Goal: Transaction & Acquisition: Purchase product/service

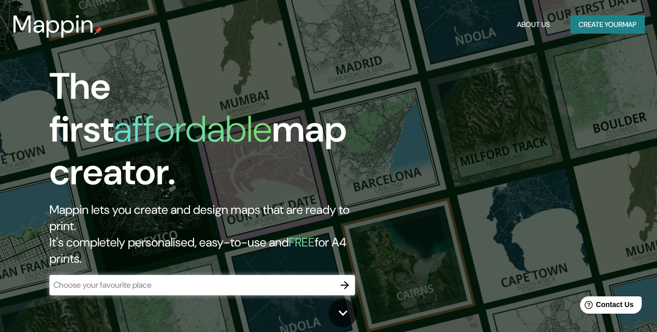
click at [272, 105] on h1 "affordable" at bounding box center [193, 128] width 158 height 47
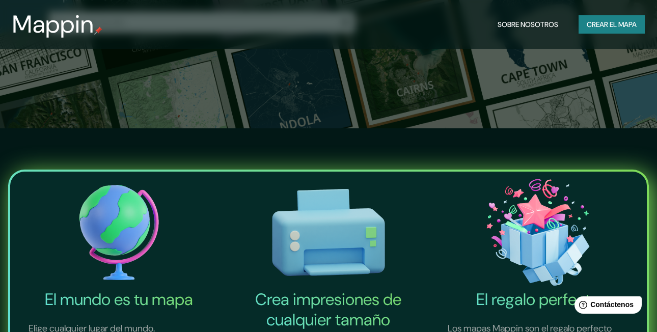
scroll to position [136, 0]
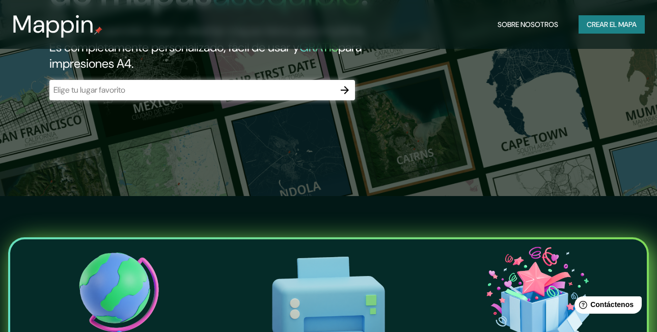
click at [281, 100] on div "​" at bounding box center [202, 90] width 306 height 20
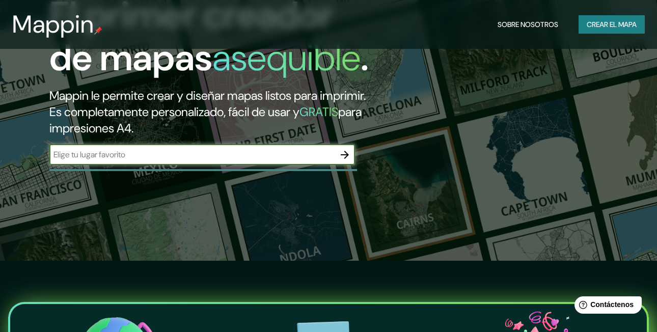
scroll to position [68, 0]
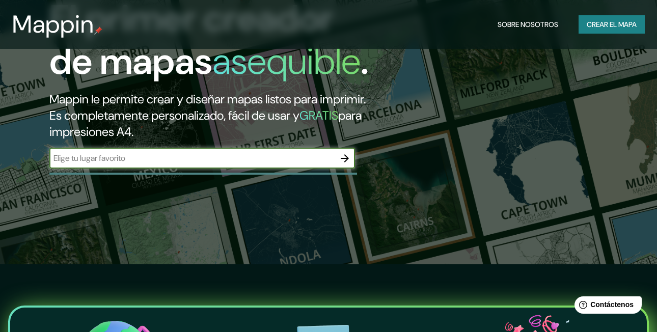
click at [214, 164] on input "text" at bounding box center [191, 158] width 285 height 12
type input "yerba buena tucuman argentina"
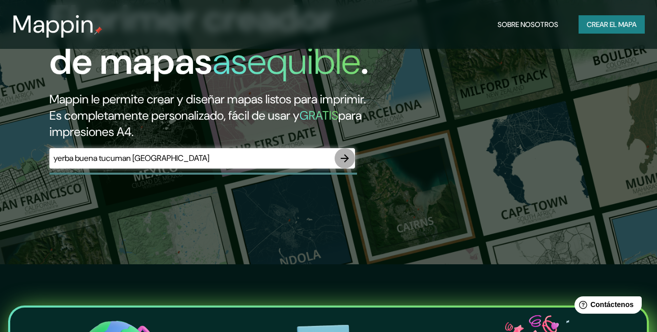
click at [346, 165] on icon "button" at bounding box center [345, 158] width 12 height 12
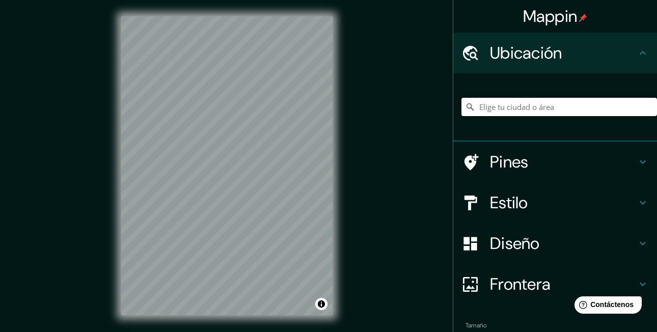
click at [509, 106] on input "Elige tu ciudad o área" at bounding box center [560, 107] width 196 height 18
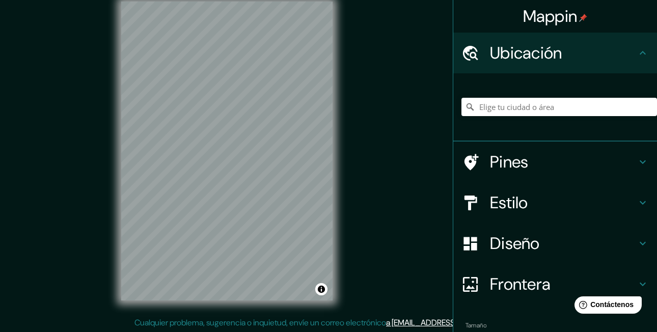
scroll to position [16, 0]
click at [561, 114] on input "Elige tu ciudad o área" at bounding box center [560, 107] width 196 height 18
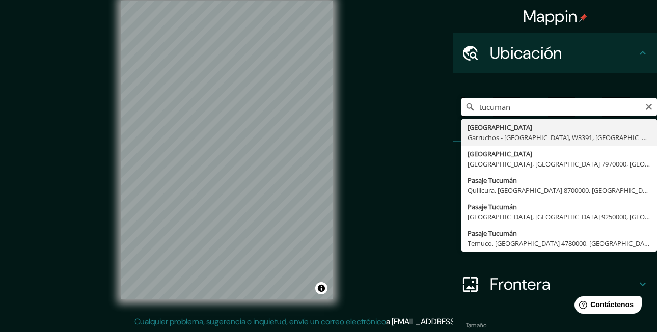
drag, startPoint x: 533, startPoint y: 109, endPoint x: 429, endPoint y: 112, distance: 104.5
click at [429, 112] on div "Mappin Ubicación tucuman Tucumán Garruchos - Provincia de Corrientes, W3391, Ar…" at bounding box center [328, 158] width 657 height 348
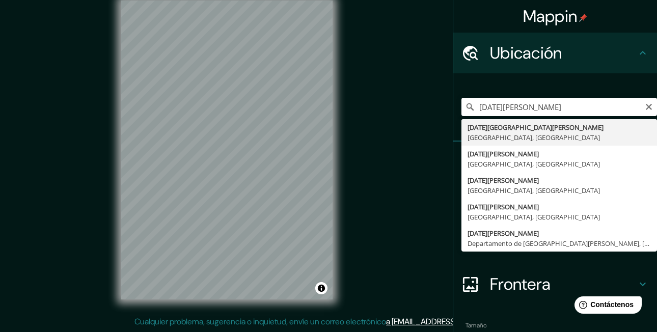
type input "San Miguel de Tucumán, Provincia de Tucumán, Argentina"
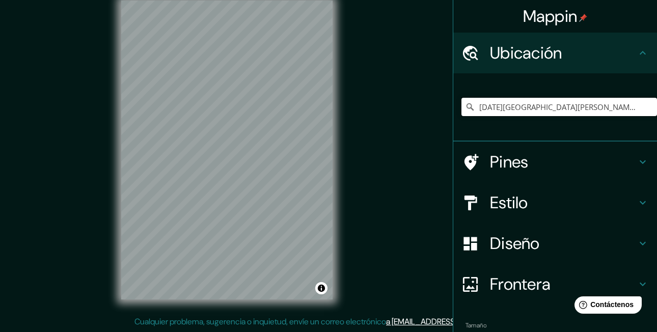
scroll to position [0, 0]
click at [378, 138] on div "Mappin Ubicación San Miguel de Tucumán, Provincia de Tucumán, Argentina Pines E…" at bounding box center [328, 158] width 657 height 348
click at [512, 205] on h4 "Estilo" at bounding box center [563, 203] width 147 height 20
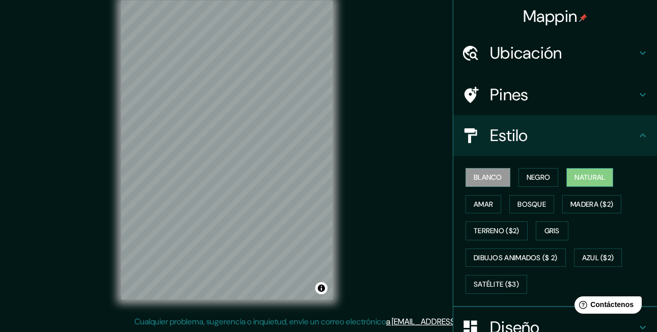
click at [604, 175] on button "Natural" at bounding box center [590, 177] width 47 height 19
click at [539, 200] on font "Bosque" at bounding box center [532, 204] width 29 height 13
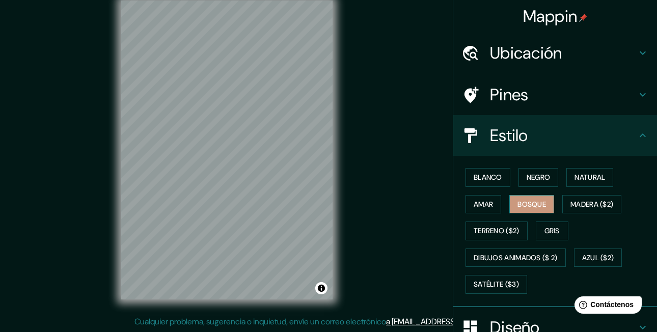
click at [510, 206] on button "Bosque" at bounding box center [532, 204] width 45 height 19
click at [477, 206] on font "Amar" at bounding box center [483, 204] width 19 height 13
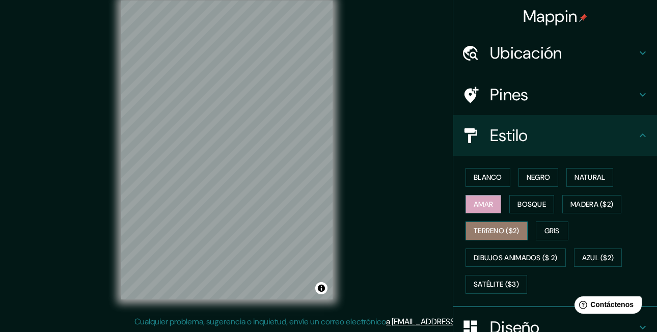
click at [489, 226] on font "Terreno ($2)" at bounding box center [497, 231] width 46 height 13
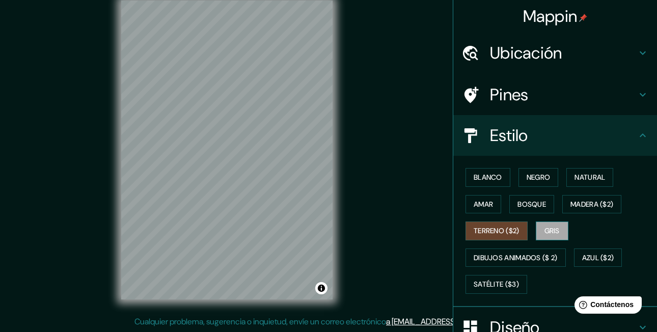
click at [553, 226] on font "Gris" at bounding box center [552, 231] width 15 height 13
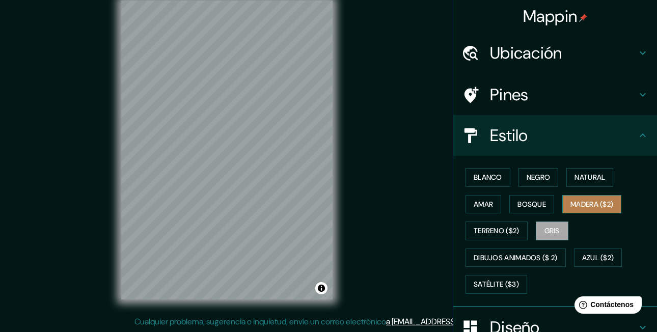
click at [592, 200] on font "Madera ($2)" at bounding box center [592, 204] width 43 height 13
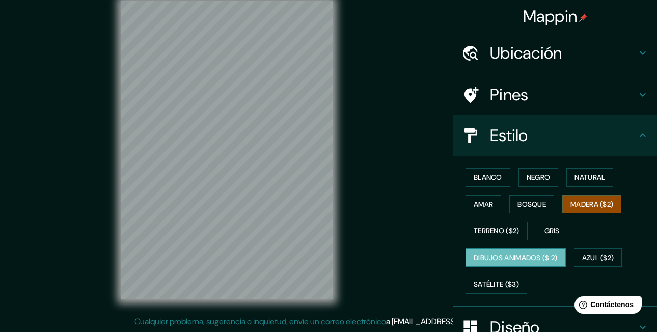
click at [516, 256] on font "Dibujos animados ($ 2)" at bounding box center [516, 258] width 84 height 13
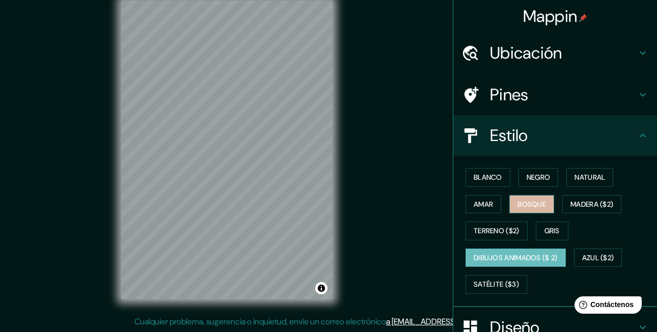
click at [531, 196] on button "Bosque" at bounding box center [532, 204] width 45 height 19
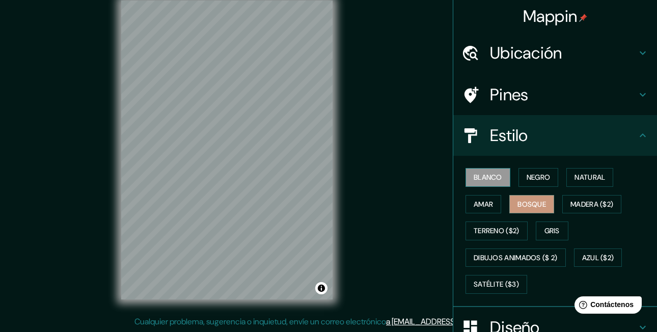
click at [500, 176] on button "Blanco" at bounding box center [488, 177] width 45 height 19
click at [542, 174] on font "Negro" at bounding box center [539, 177] width 24 height 13
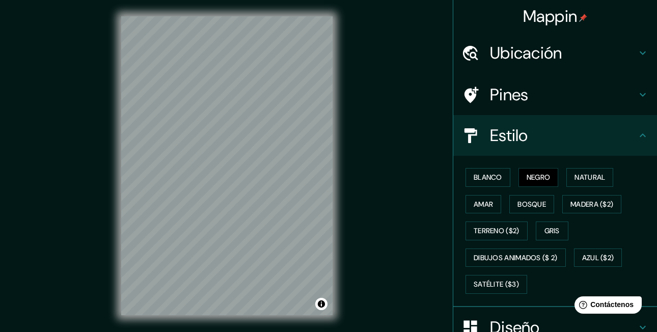
click at [637, 129] on icon at bounding box center [643, 135] width 12 height 12
click at [628, 93] on h4 "Pines" at bounding box center [563, 95] width 147 height 20
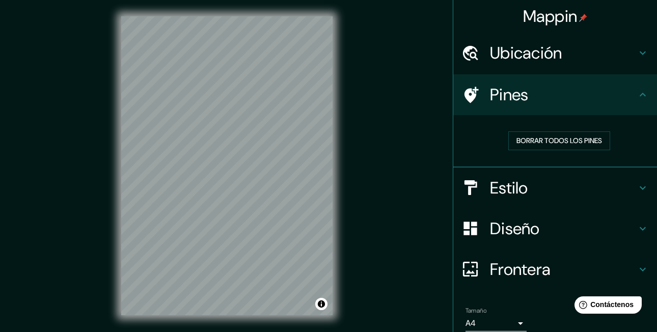
click at [614, 229] on h4 "Diseño" at bounding box center [563, 229] width 147 height 20
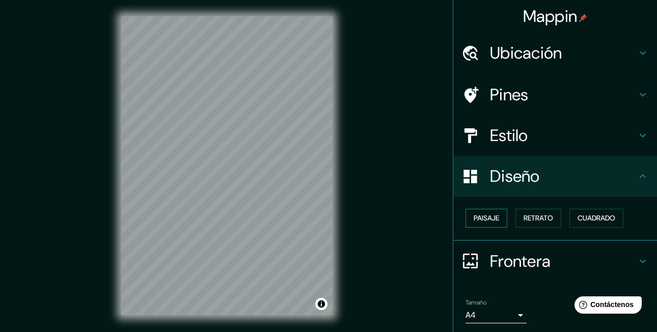
click at [495, 221] on button "Paisaje" at bounding box center [487, 218] width 42 height 19
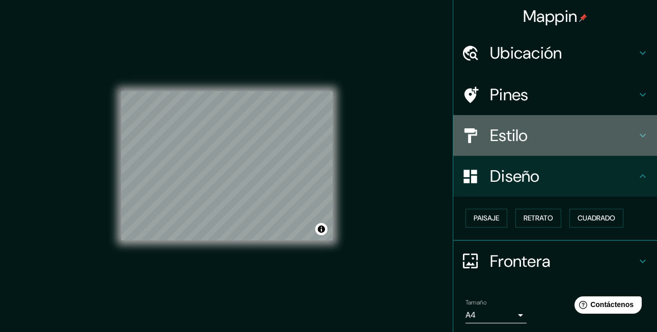
click at [555, 144] on h4 "Estilo" at bounding box center [563, 135] width 147 height 20
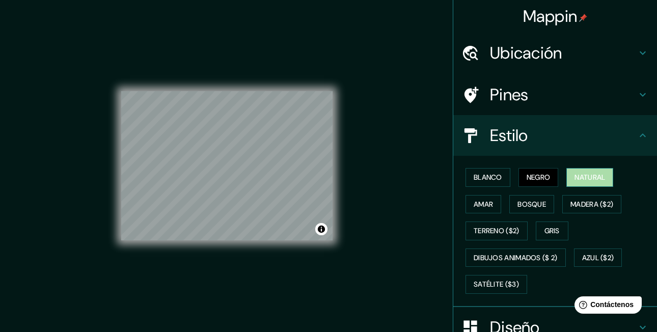
click at [586, 180] on font "Natural" at bounding box center [590, 177] width 31 height 13
click at [603, 127] on h4 "Estilo" at bounding box center [563, 135] width 147 height 20
click at [637, 139] on icon at bounding box center [643, 135] width 12 height 12
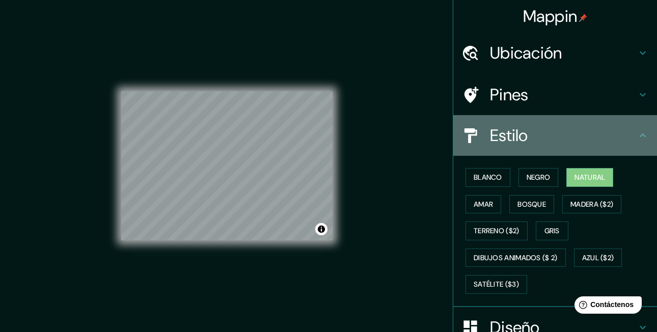
click at [645, 134] on div "Estilo" at bounding box center [555, 135] width 204 height 41
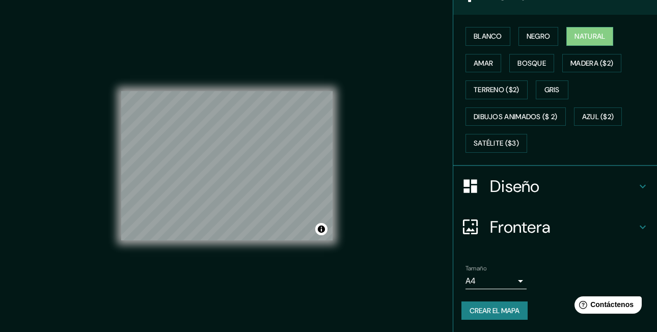
click at [552, 227] on h4 "Frontera" at bounding box center [563, 227] width 147 height 20
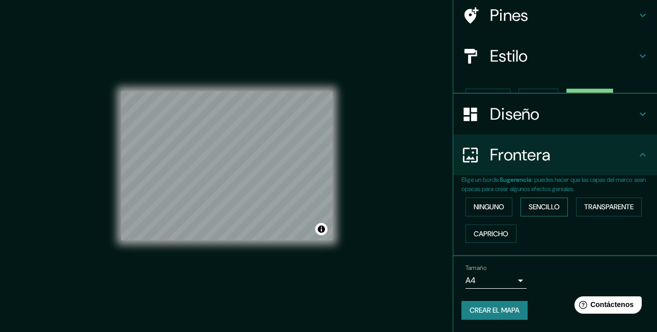
scroll to position [62, 0]
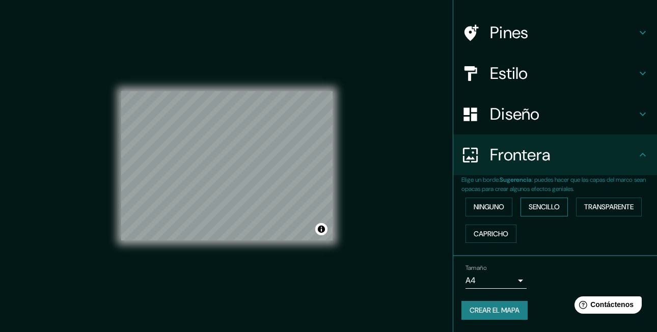
click at [564, 207] on button "Sencillo" at bounding box center [544, 207] width 47 height 19
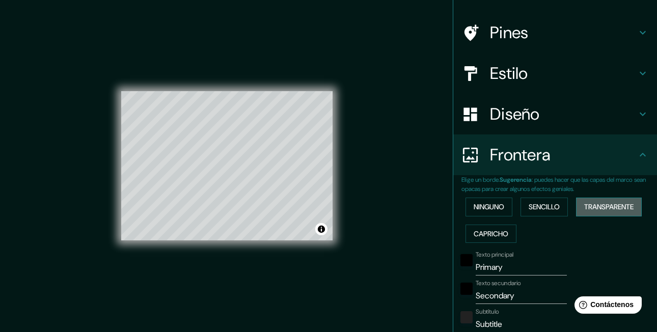
click at [597, 203] on font "Transparente" at bounding box center [608, 207] width 49 height 13
click at [487, 230] on font "Capricho" at bounding box center [491, 234] width 35 height 13
click at [488, 207] on font "Ninguno" at bounding box center [489, 207] width 31 height 13
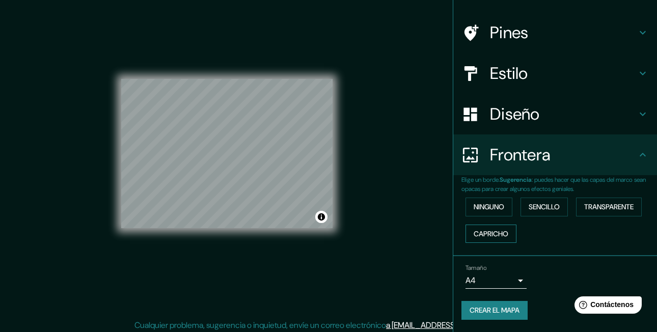
scroll to position [16, 0]
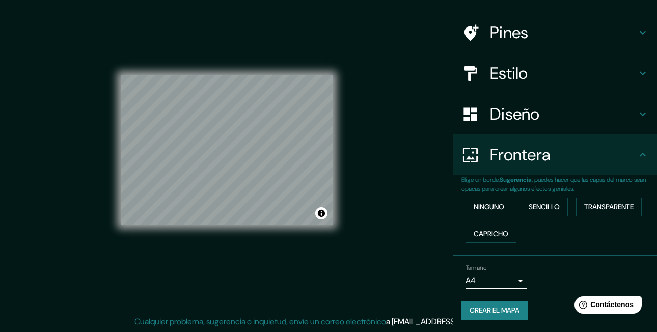
click at [515, 281] on body "Mappin Ubicación San Miguel de Tucumán, Provincia de Tucumán, Argentina Pines E…" at bounding box center [328, 150] width 657 height 332
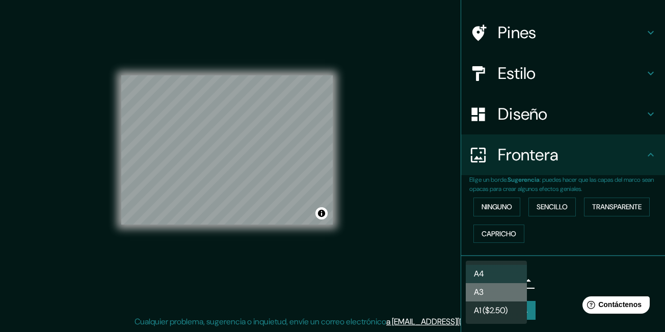
click at [513, 290] on li "A3" at bounding box center [496, 292] width 61 height 18
type input "a4"
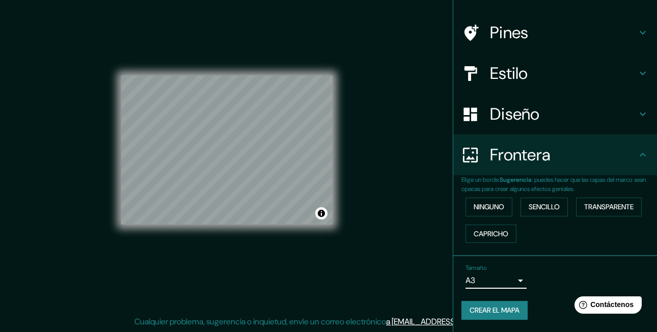
click at [489, 311] on font "Crear el mapa" at bounding box center [495, 310] width 50 height 13
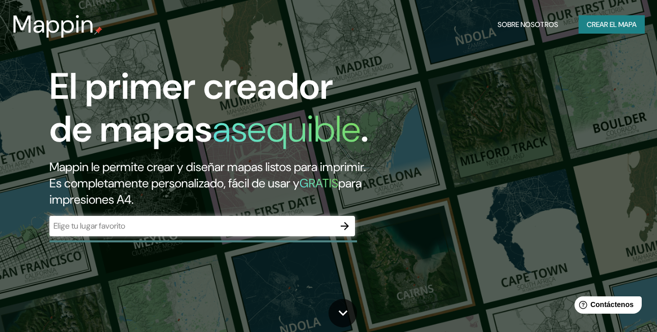
click at [245, 232] on input "text" at bounding box center [191, 226] width 285 height 12
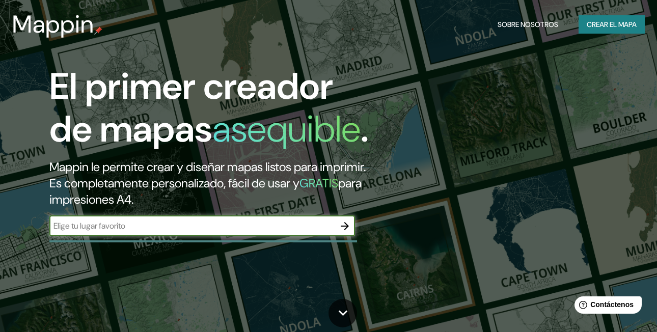
click at [333, 232] on input "text" at bounding box center [191, 226] width 285 height 12
click at [346, 232] on icon "button" at bounding box center [345, 226] width 12 height 12
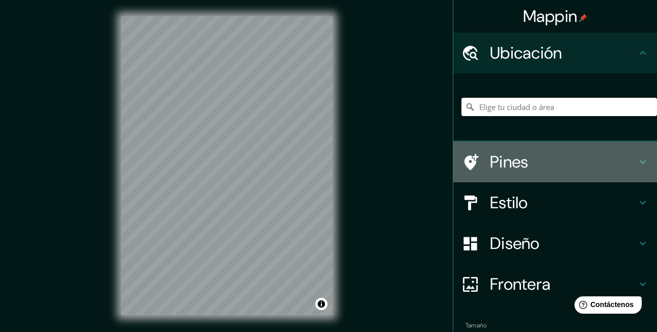
click at [563, 163] on h4 "Pines" at bounding box center [563, 162] width 147 height 20
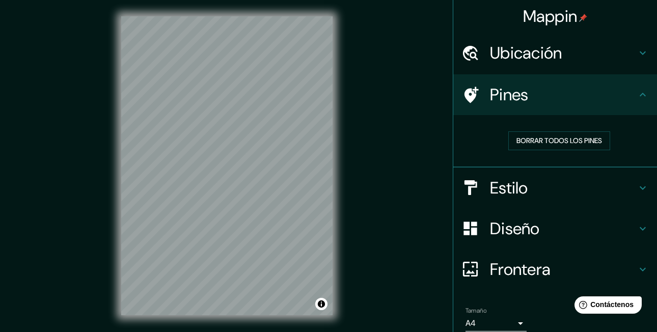
click at [469, 92] on icon at bounding box center [472, 95] width 14 height 16
